Goal: Navigation & Orientation: Find specific page/section

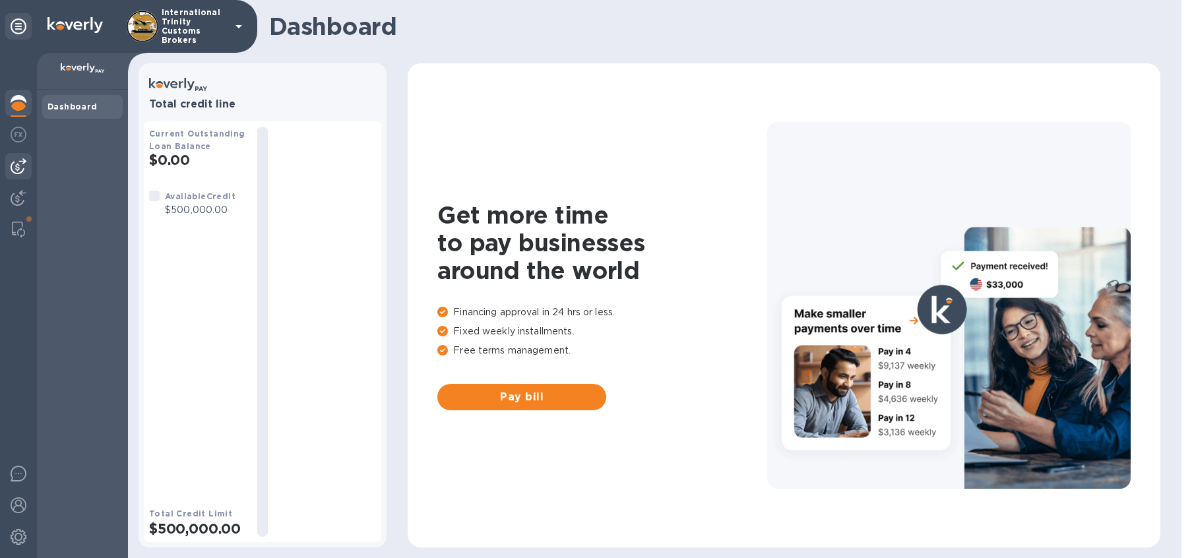
click at [15, 168] on img at bounding box center [19, 166] width 16 height 16
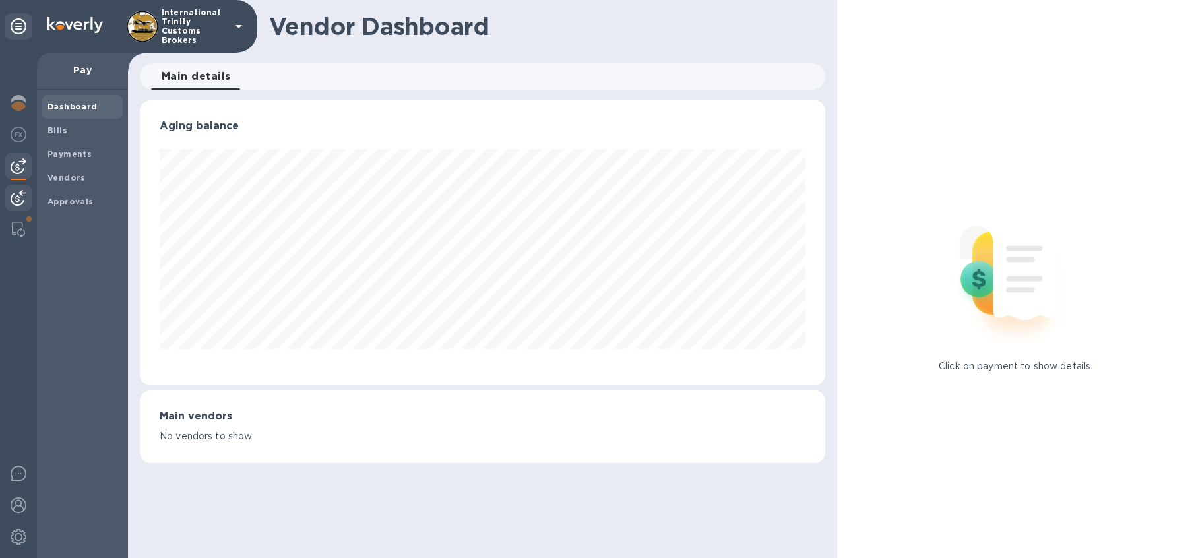
scroll to position [285, 686]
click at [17, 188] on div at bounding box center [18, 199] width 26 height 29
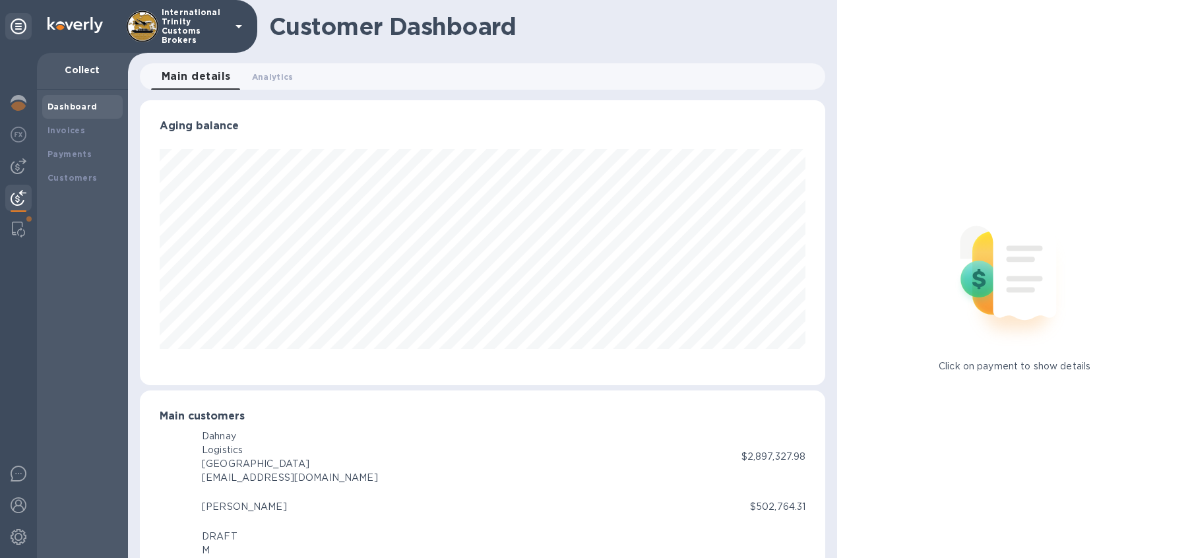
scroll to position [659315, 658920]
click at [18, 175] on div at bounding box center [18, 166] width 26 height 26
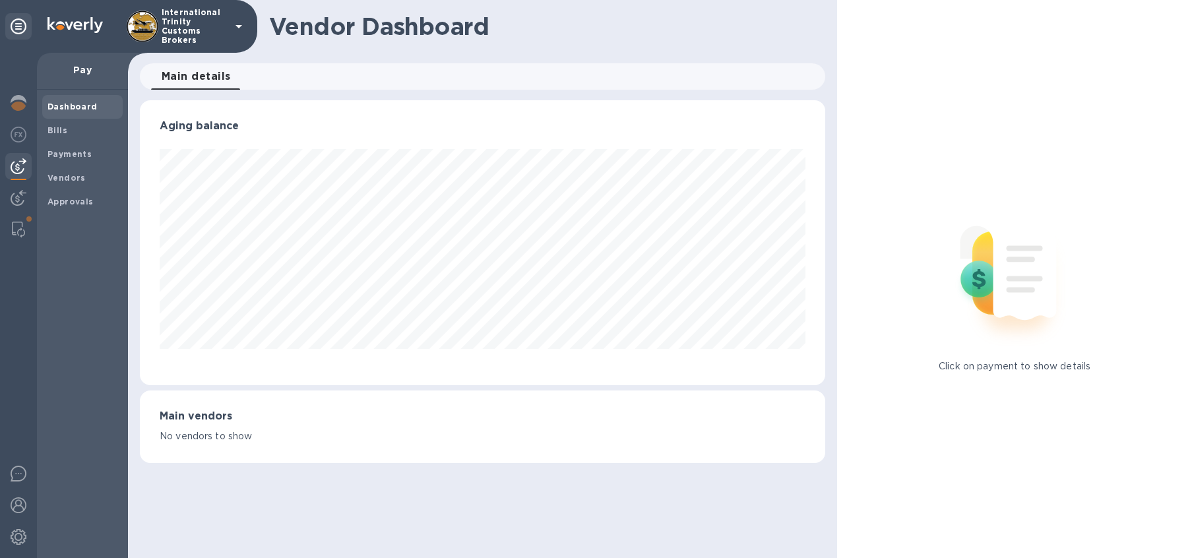
scroll to position [285, 686]
click at [63, 179] on b "Vendors" at bounding box center [66, 178] width 38 height 10
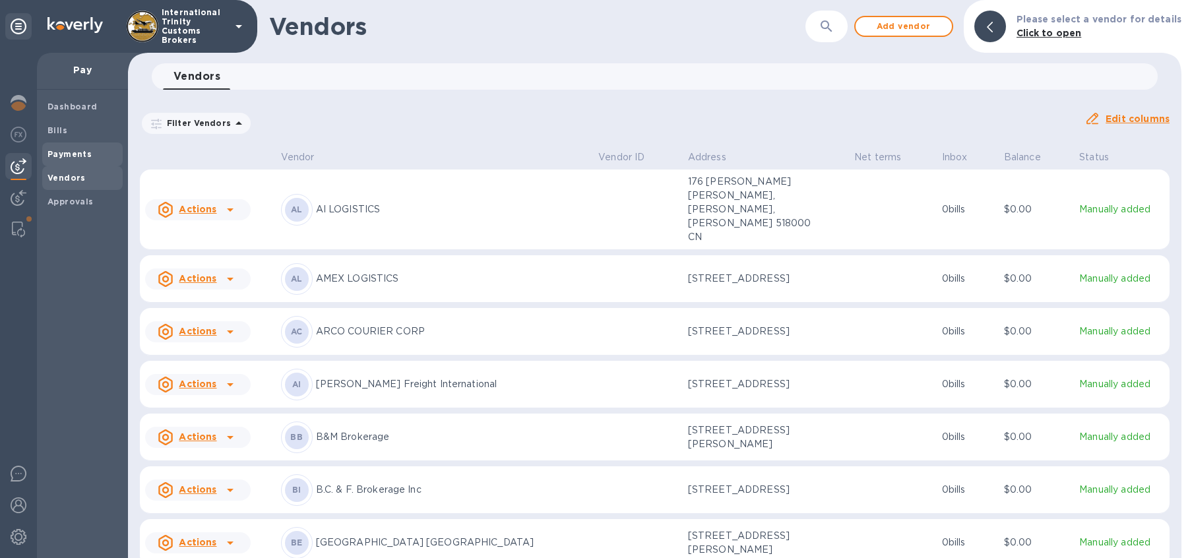
click at [75, 153] on b "Payments" at bounding box center [69, 154] width 44 height 10
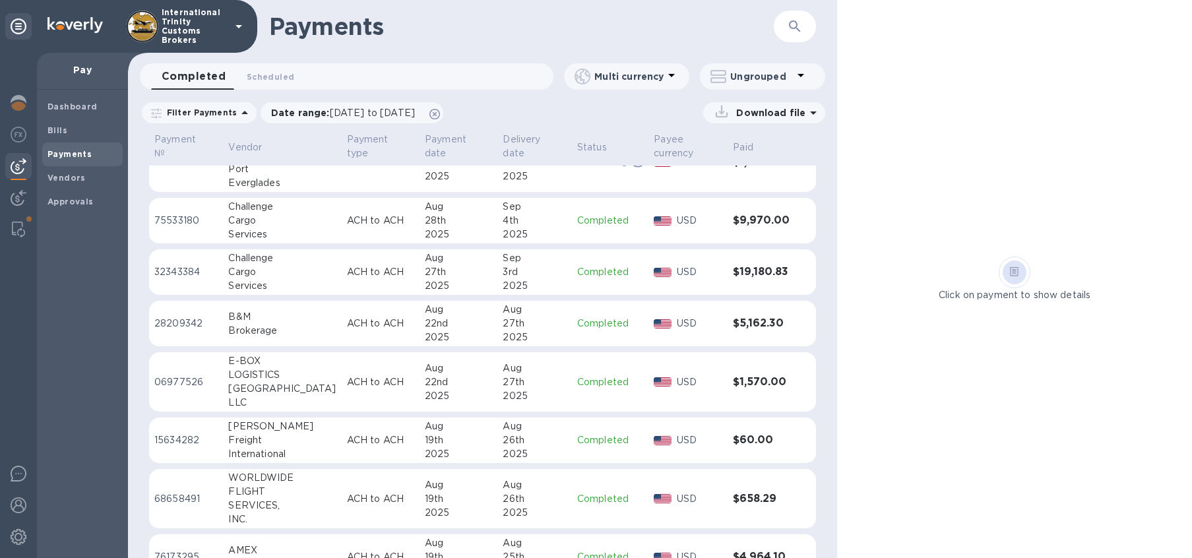
scroll to position [40, 0]
